Goal: Task Accomplishment & Management: Manage account settings

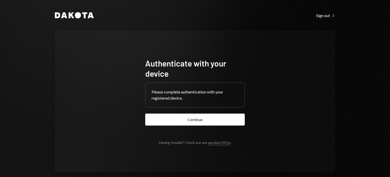
click at [201, 119] on button "Continue" at bounding box center [195, 119] width 100 height 12
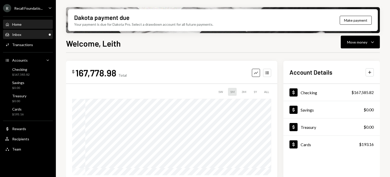
click at [35, 33] on div "Inbox Inbox" at bounding box center [28, 34] width 46 height 5
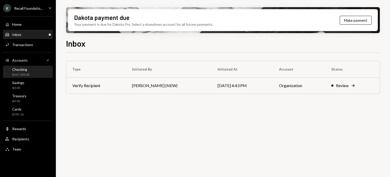
click at [30, 74] on div "Checking $167,585.82" at bounding box center [28, 72] width 46 height 10
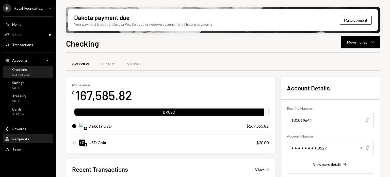
click at [34, 142] on div "User Recipients" at bounding box center [28, 138] width 46 height 9
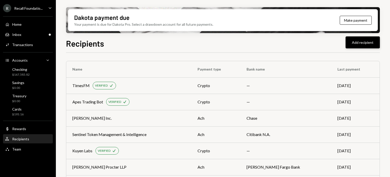
click at [365, 43] on button "Add recipient" at bounding box center [363, 42] width 34 height 12
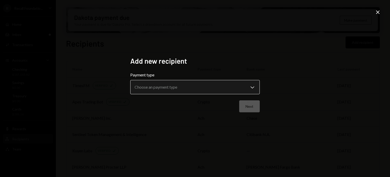
click at [227, 83] on body "R Recall Foundatio... Caret Down Home Home Inbox Inbox Activities Transactions …" at bounding box center [195, 88] width 390 height 177
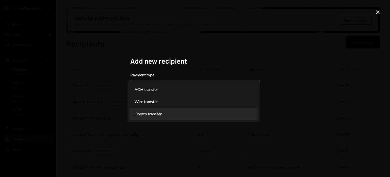
select select "******"
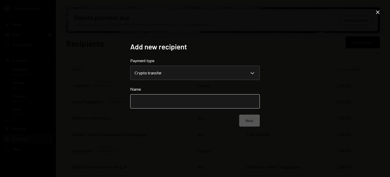
click at [232, 99] on input "Name" at bounding box center [195, 101] width 130 height 14
